Goal: Task Accomplishment & Management: Complete application form

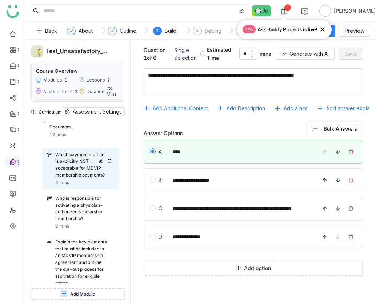
scroll to position [76, 0]
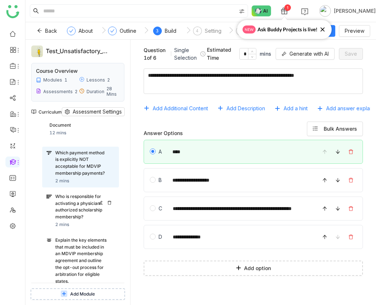
click at [75, 207] on div "Who is responsible for activating a physician-authorized scholarship membership?" at bounding box center [81, 206] width 52 height 27
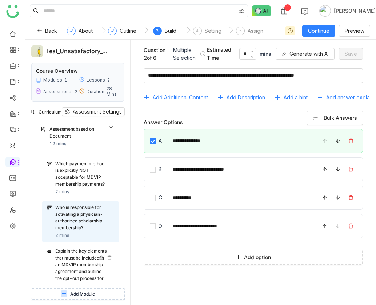
scroll to position [57, 0]
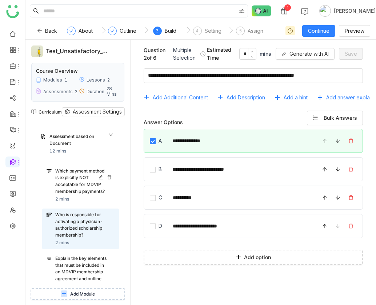
click at [72, 191] on div "Which payment method is explicitly NOT acceptable for MDVIP membership payments?" at bounding box center [81, 181] width 52 height 27
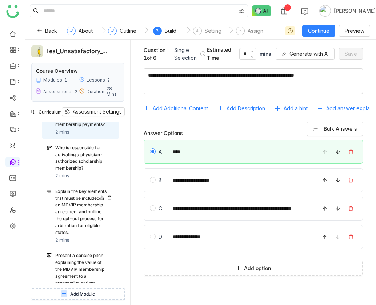
click at [79, 206] on div "Explain the key elements that must be included in an MDVIP membership agreement…" at bounding box center [81, 212] width 52 height 48
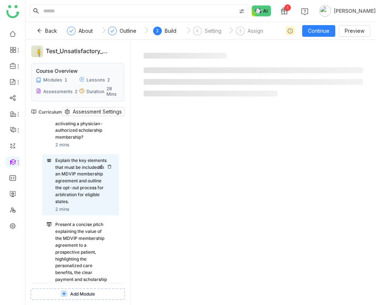
scroll to position [161, 0]
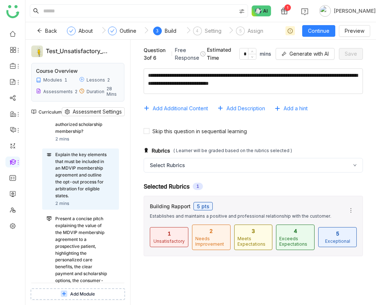
click at [273, 140] on div "Rubrics ( Learner will be graded based on the rubrics selected ) Select Rubrics…" at bounding box center [253, 201] width 234 height 123
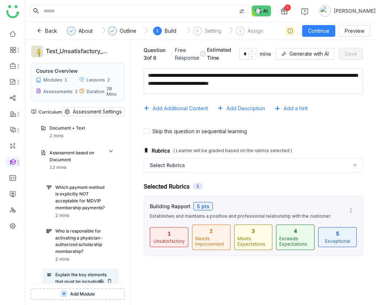
scroll to position [41, 0]
click at [68, 206] on div "Which payment method is explicitly NOT acceptable for MDVIP membership payments?" at bounding box center [81, 197] width 52 height 27
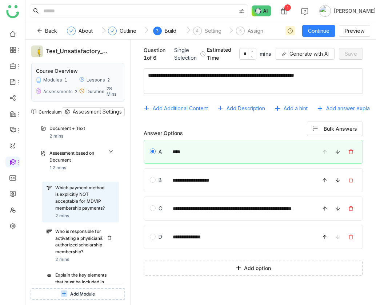
click at [61, 243] on div "Who is responsible for activating a physician-authorized scholarship membership?" at bounding box center [81, 241] width 52 height 27
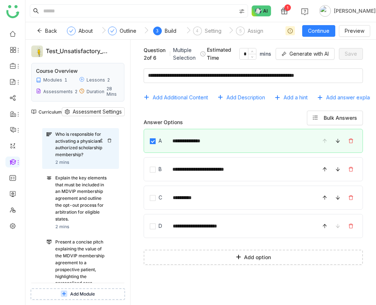
scroll to position [139, 0]
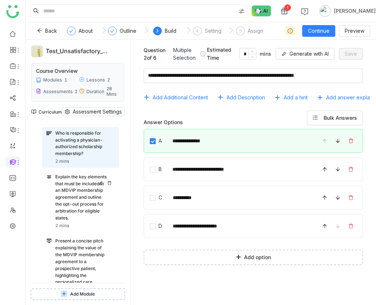
click at [62, 197] on div "Explain the key elements that must be included in an MDVIP membership agreement…" at bounding box center [81, 198] width 52 height 48
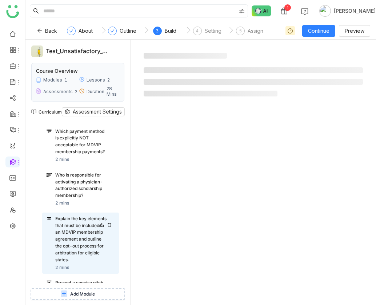
scroll to position [94, 0]
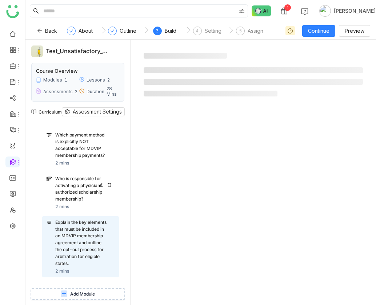
click at [64, 187] on div "Who is responsible for activating a physician-authorized scholarship membership?" at bounding box center [81, 188] width 52 height 27
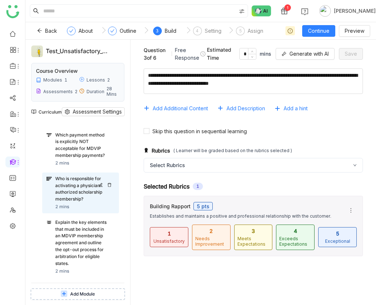
type textarea "**********"
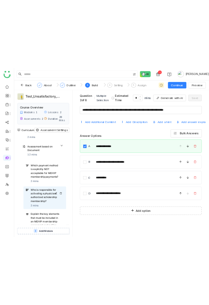
scroll to position [52, 0]
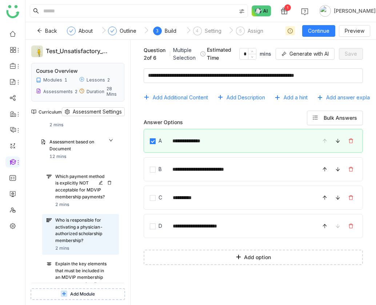
click at [71, 176] on div "Which payment method is explicitly NOT acceptable for MDVIP membership payments?" at bounding box center [81, 186] width 52 height 27
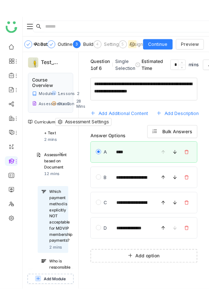
scroll to position [59, 0]
